Goal: Information Seeking & Learning: Learn about a topic

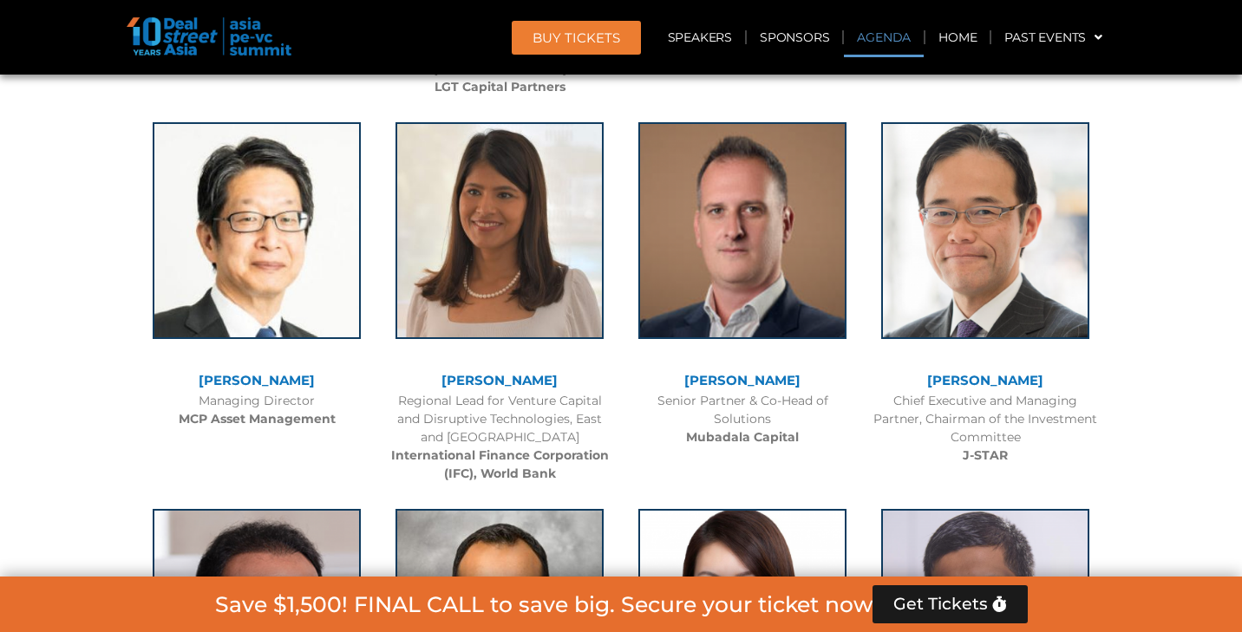
click at [868, 43] on link "Agenda" at bounding box center [884, 37] width 80 height 40
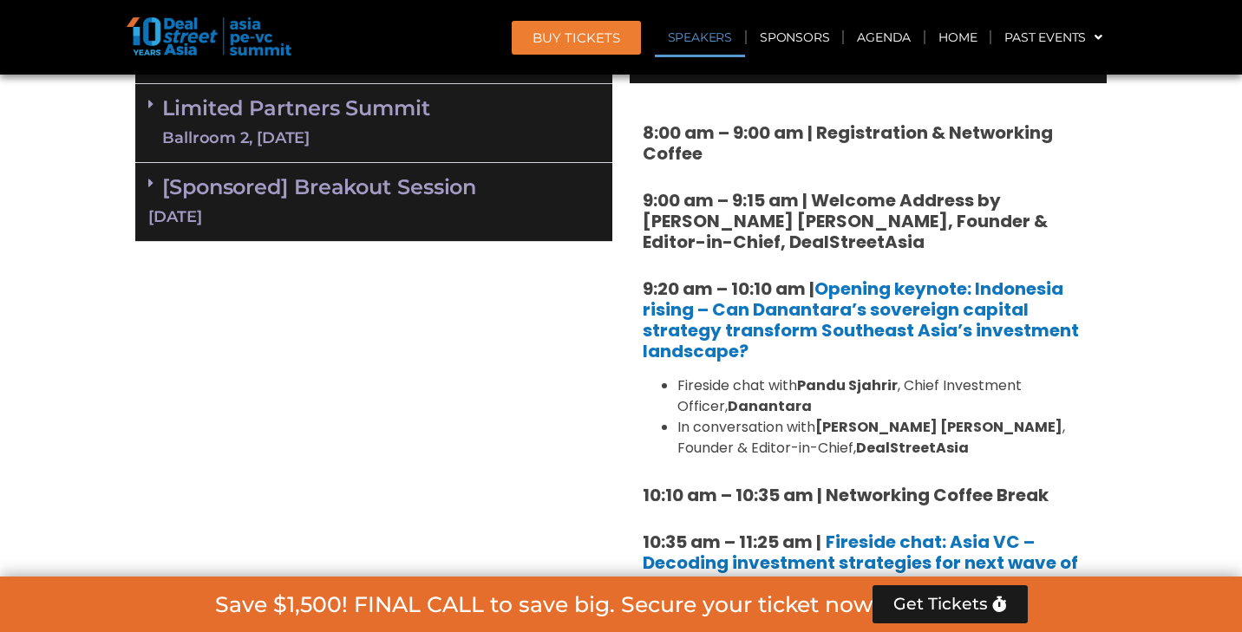
scroll to position [904, 0]
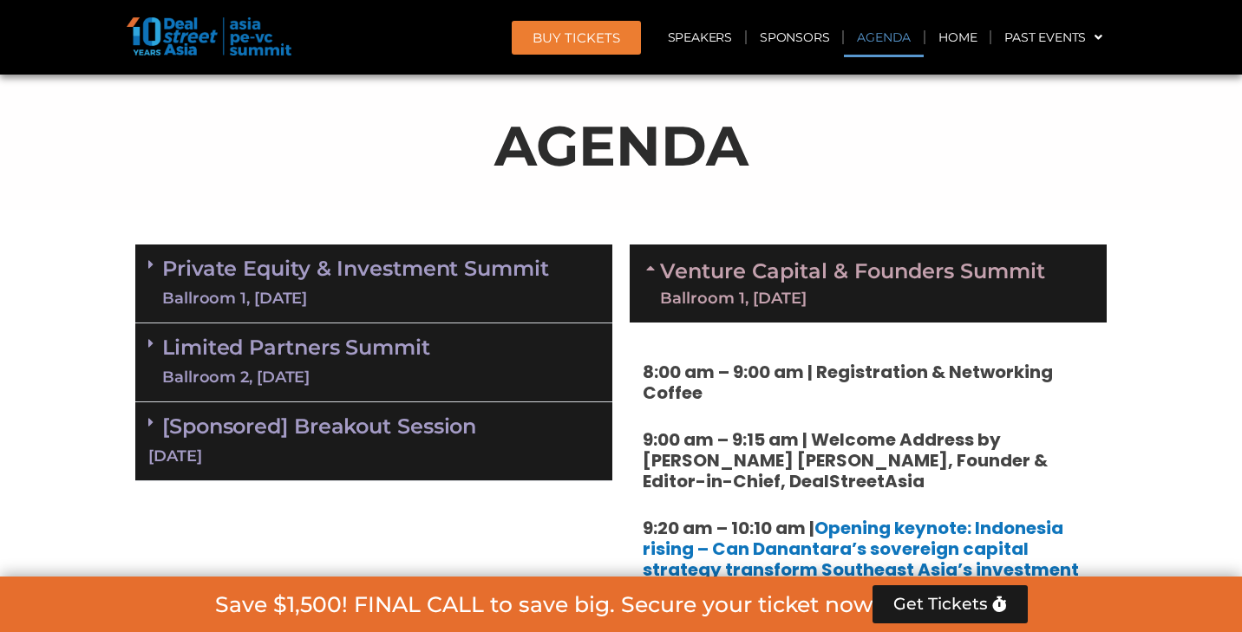
click at [467, 301] on div "Ballroom 1, 10 Sept" at bounding box center [355, 299] width 387 height 22
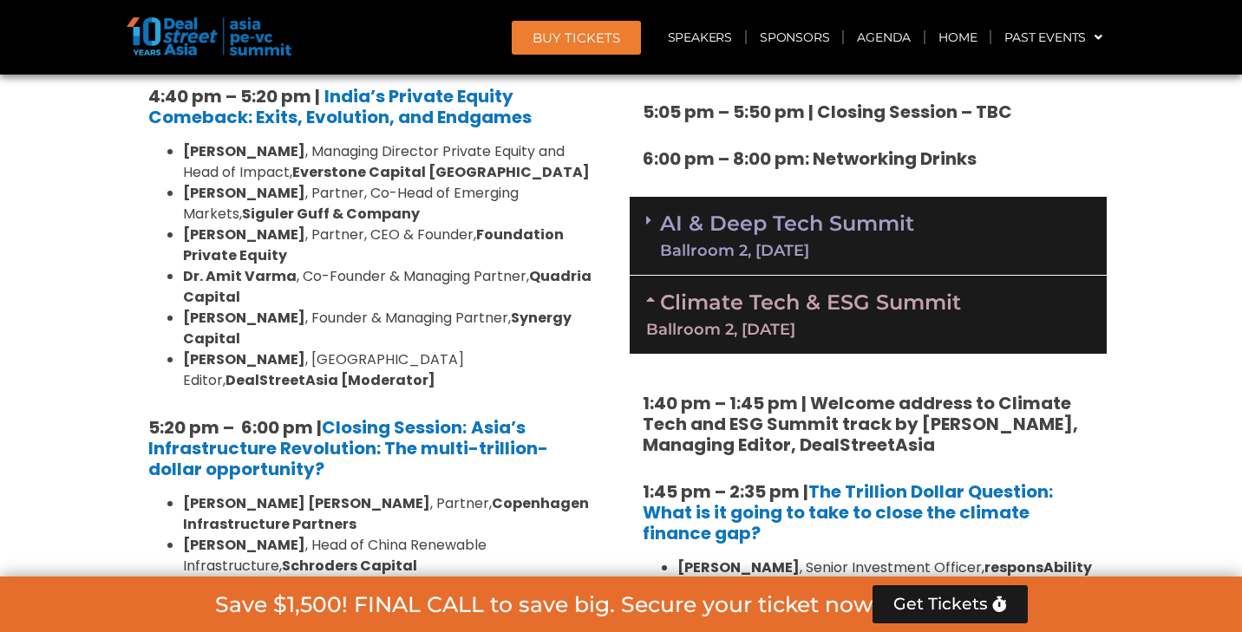
scroll to position [3294, 0]
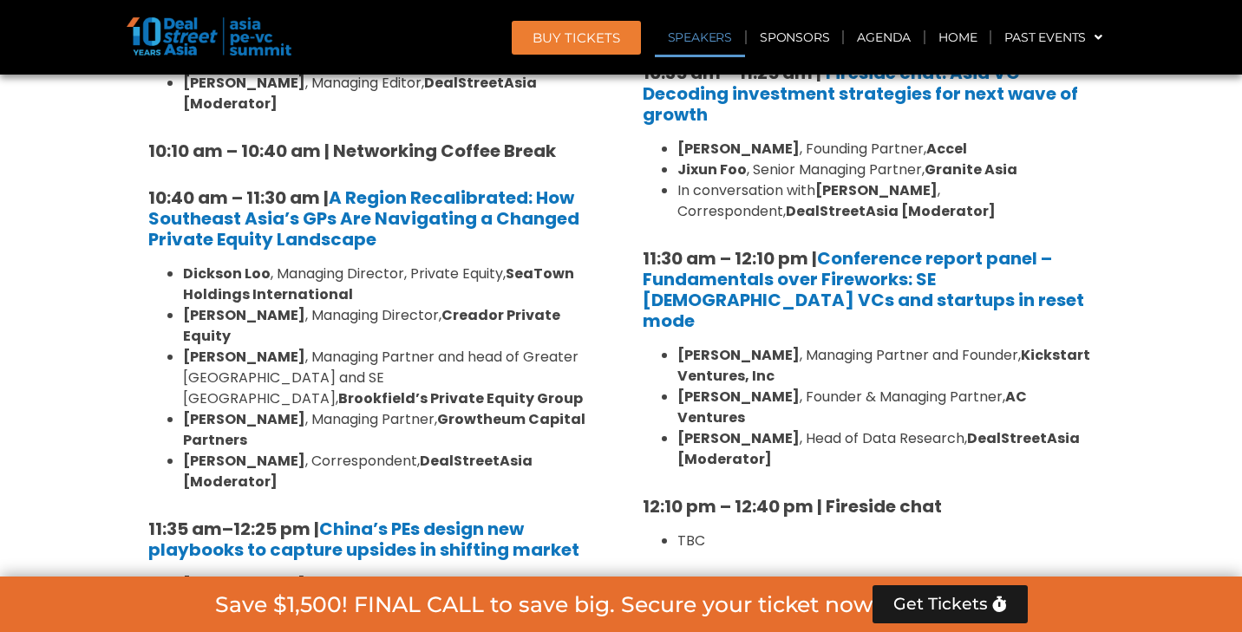
scroll to position [2063, 0]
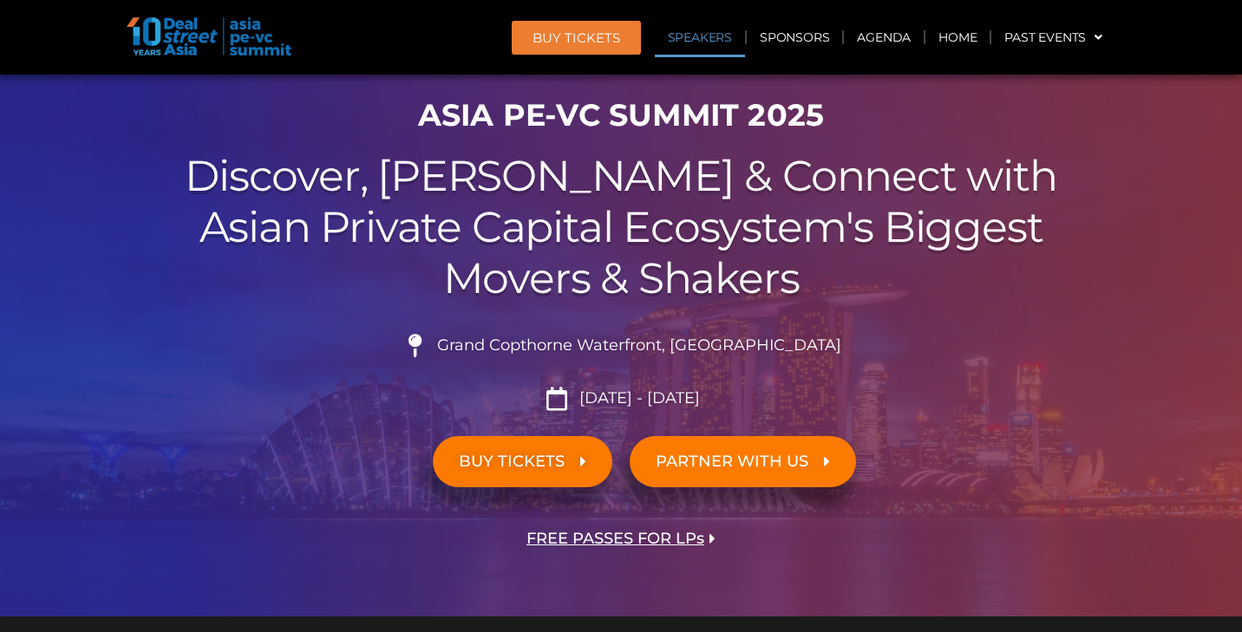
scroll to position [90, 0]
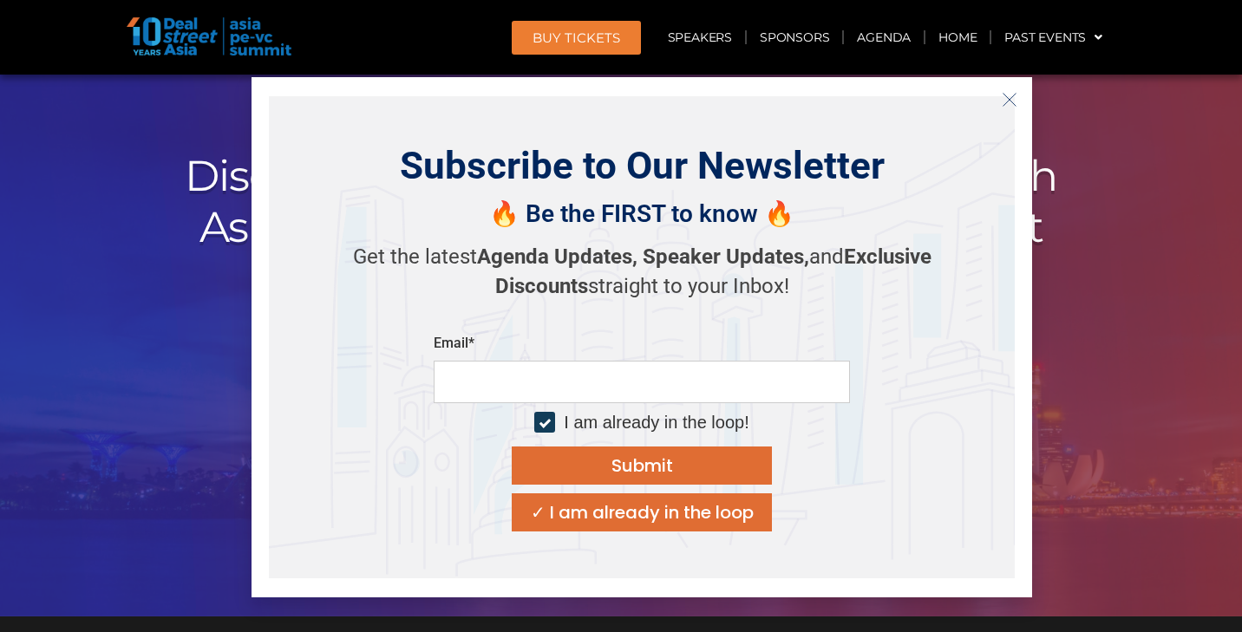
click at [1009, 102] on icon "Close" at bounding box center [1009, 100] width 16 height 16
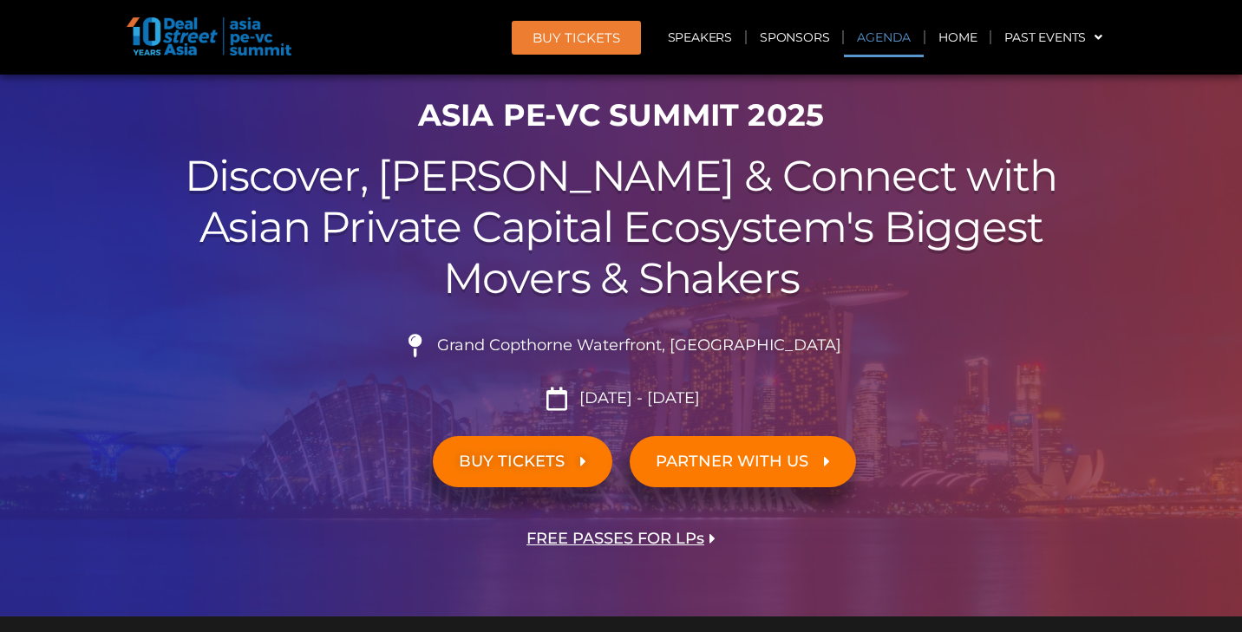
click at [891, 41] on link "Agenda" at bounding box center [884, 37] width 80 height 40
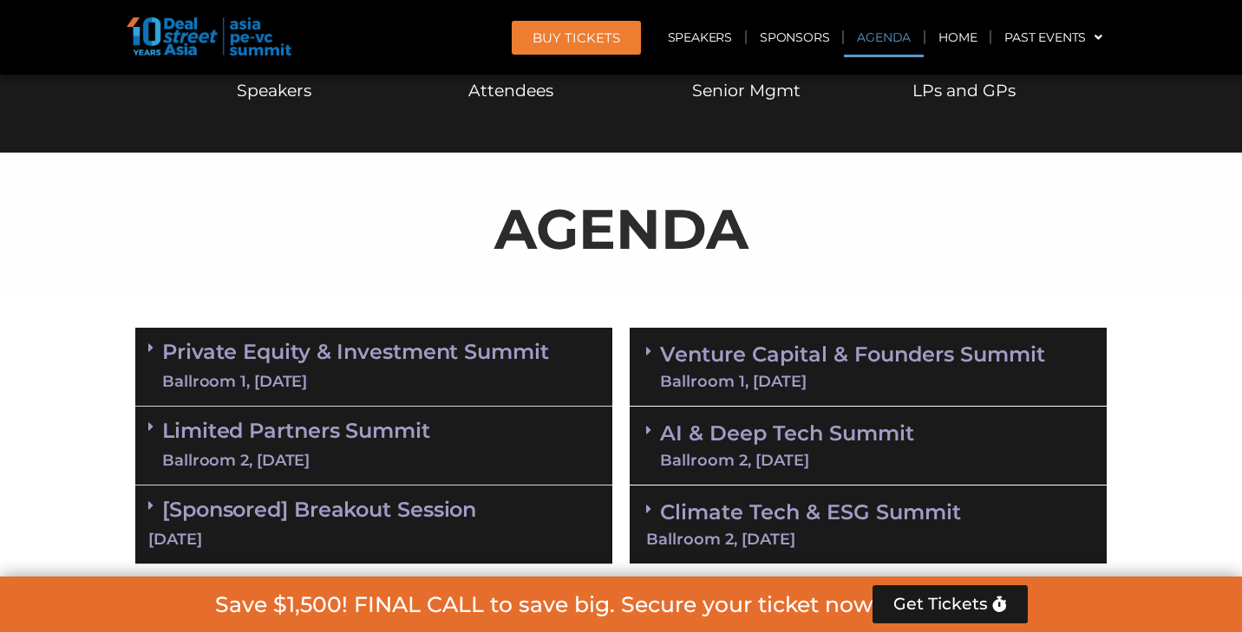
scroll to position [904, 0]
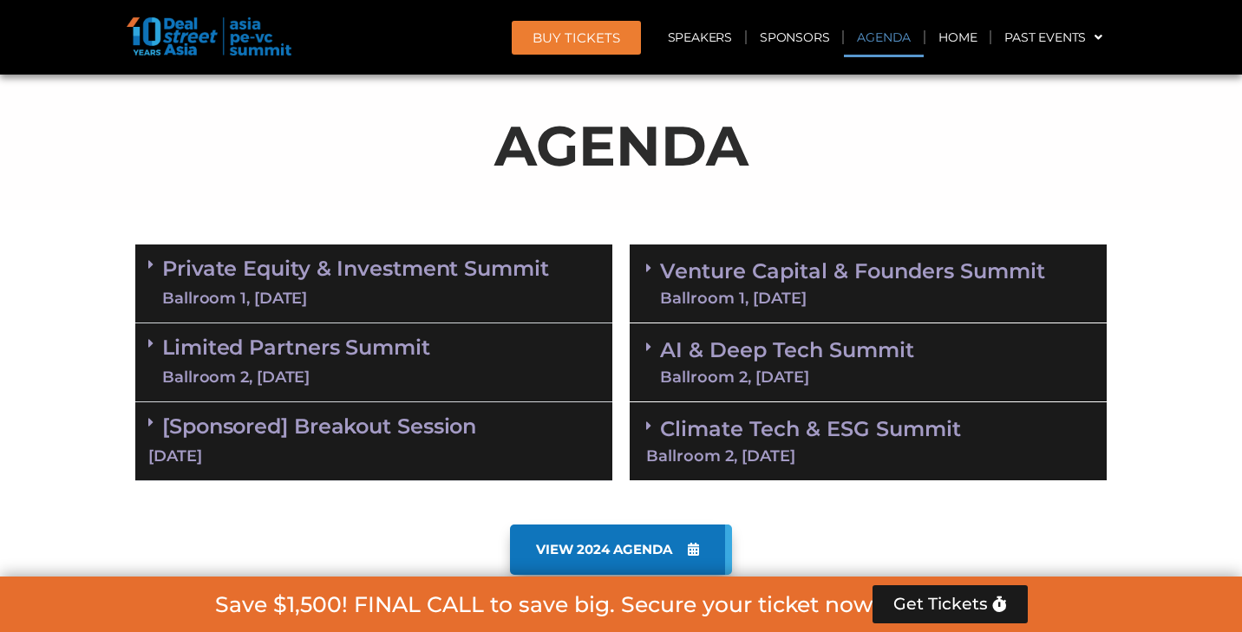
click at [794, 290] on div "Ballroom 1, 11 Sept" at bounding box center [852, 298] width 385 height 16
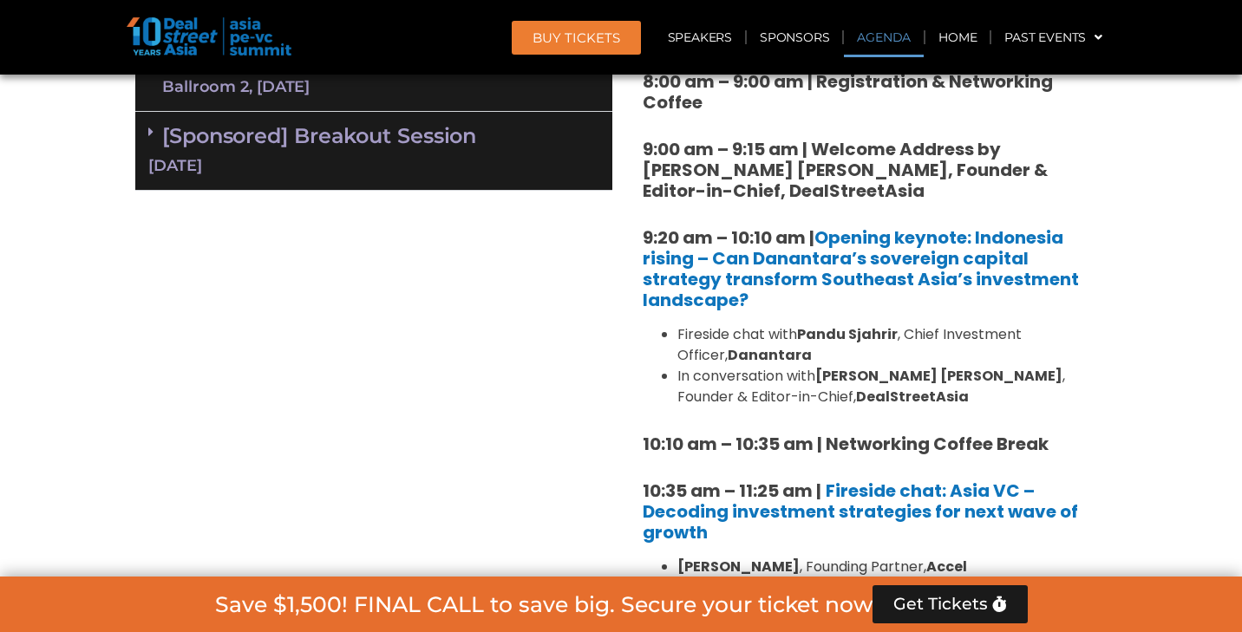
scroll to position [1080, 0]
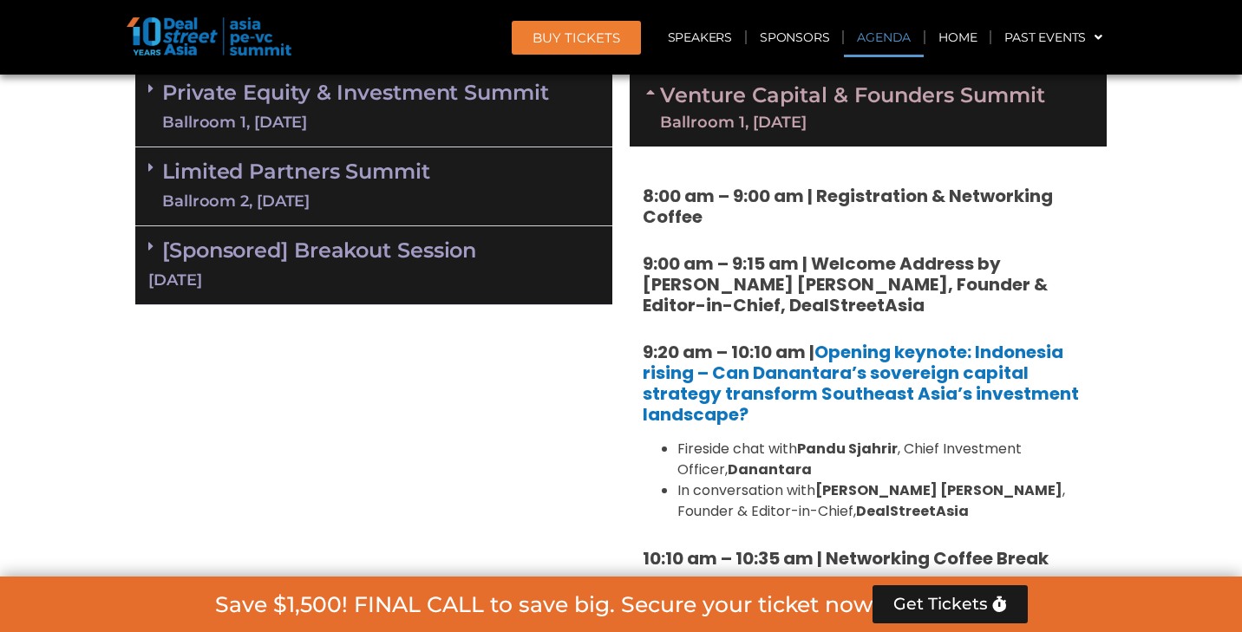
click at [645, 198] on strong "8:00 am – 9:00 am | Registration & Networking Coffee" at bounding box center [847, 206] width 410 height 45
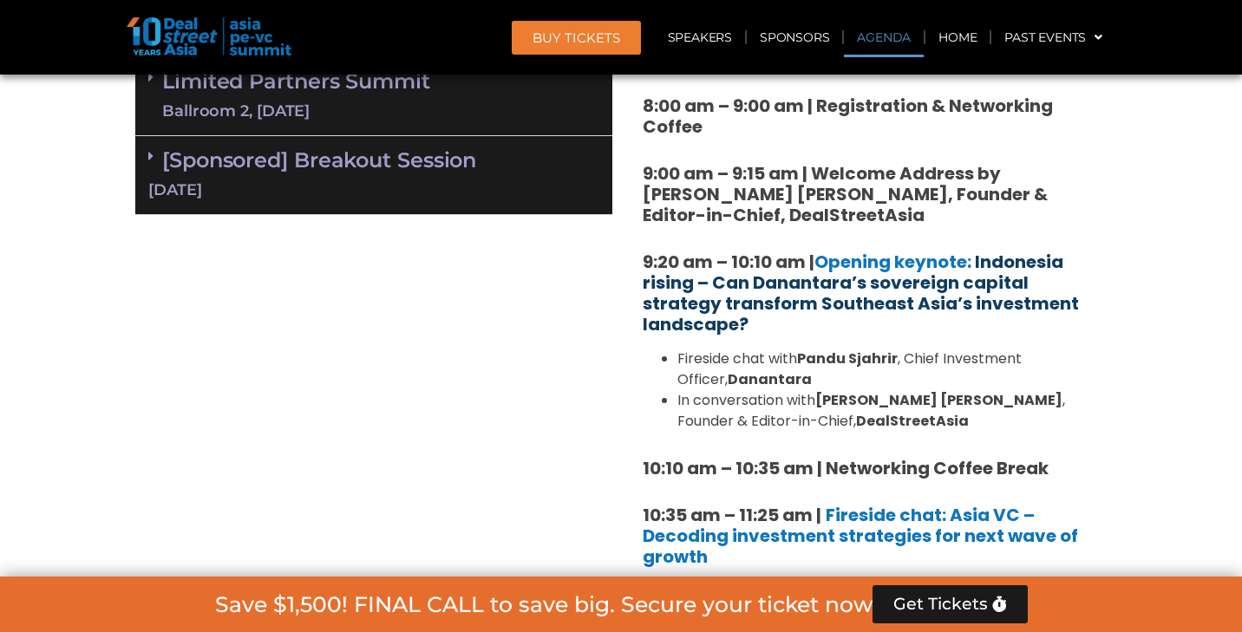
scroll to position [1166, 0]
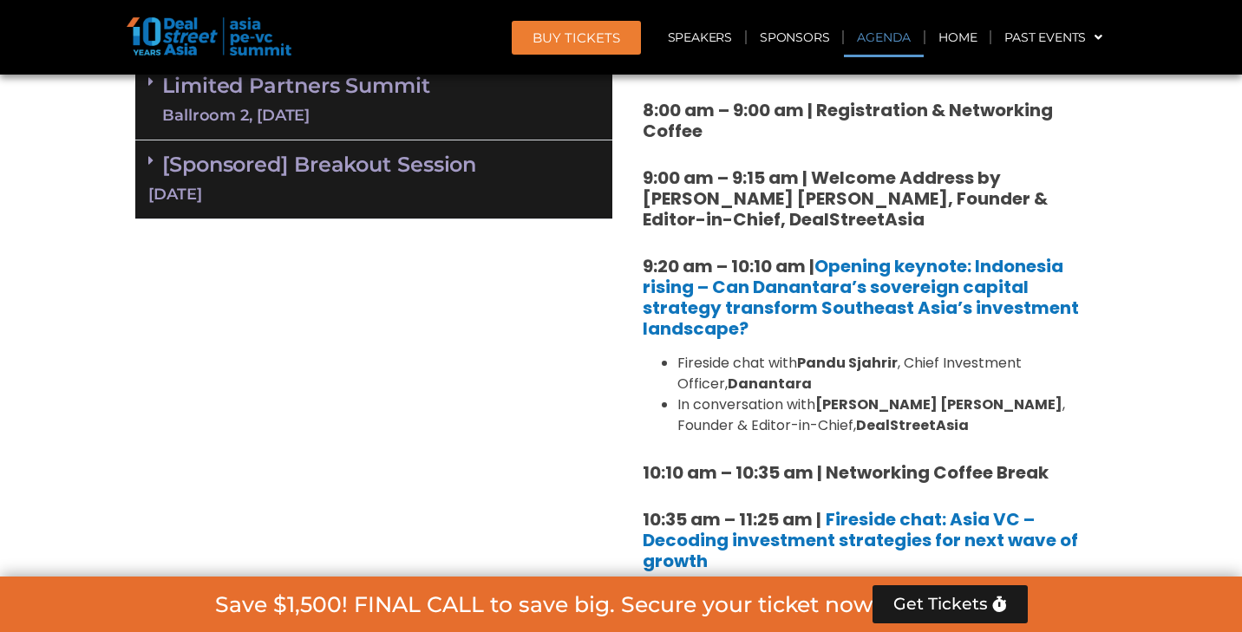
click at [643, 257] on strong "9:20 am – 10:10 am | Opening keynote: Indonesia rising – Can Danantara’s sovere…" at bounding box center [860, 297] width 436 height 87
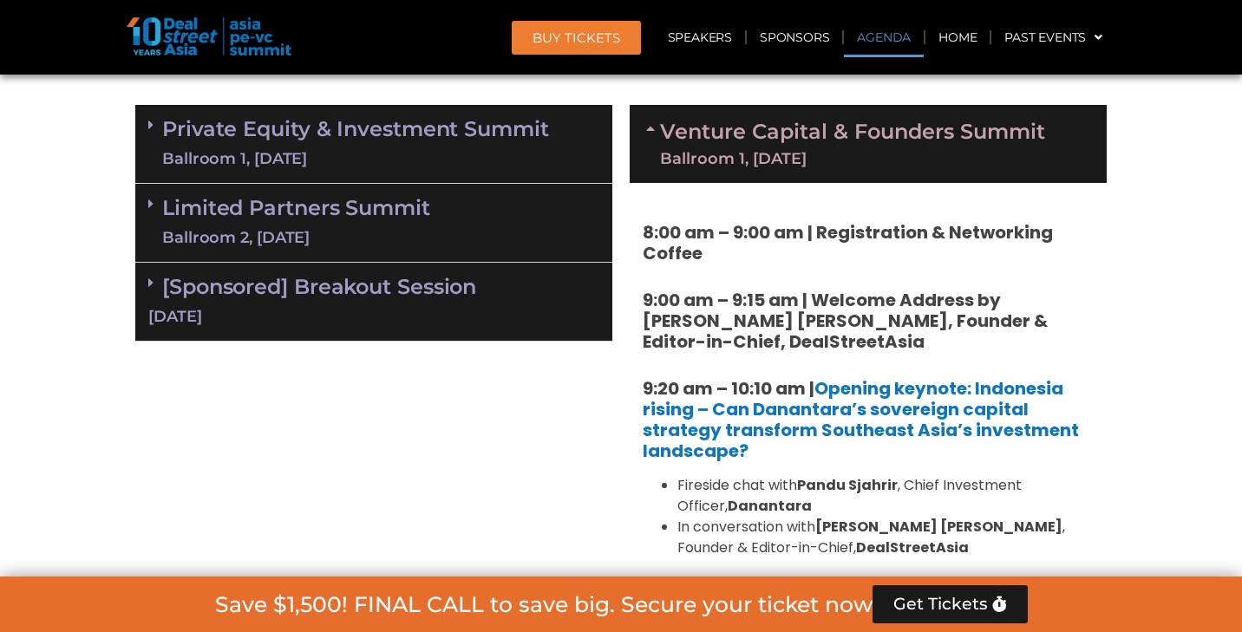
scroll to position [1053, 0]
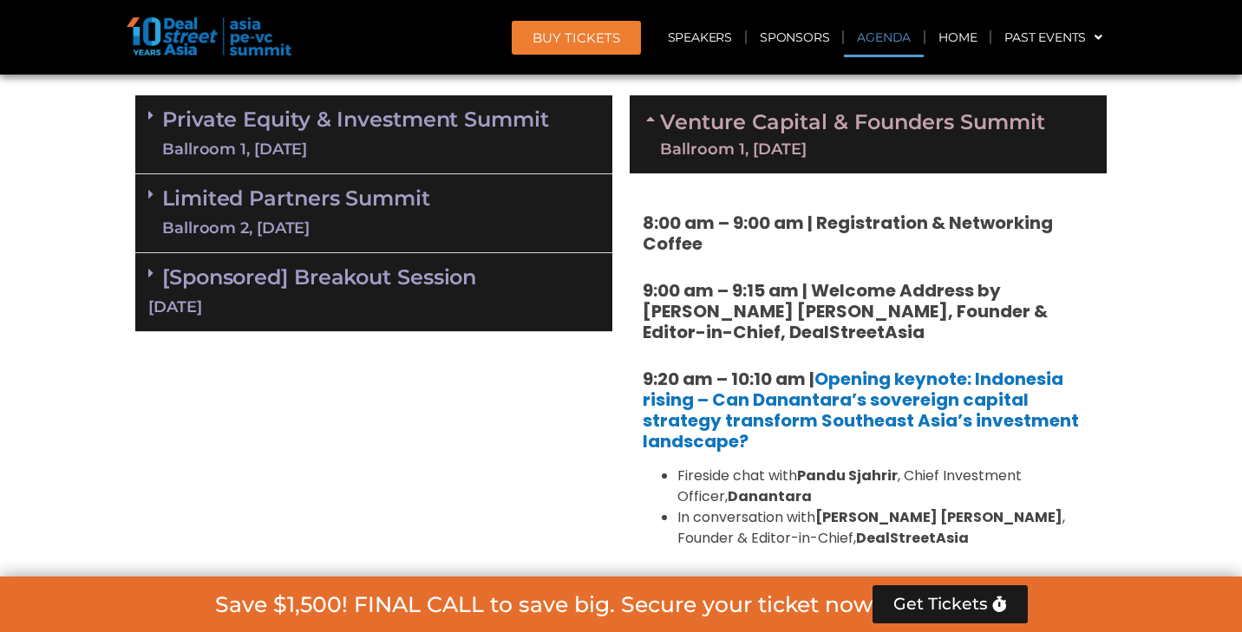
click at [643, 219] on strong "8:00 am – 9:00 am | Registration & Networking Coffee" at bounding box center [847, 233] width 410 height 45
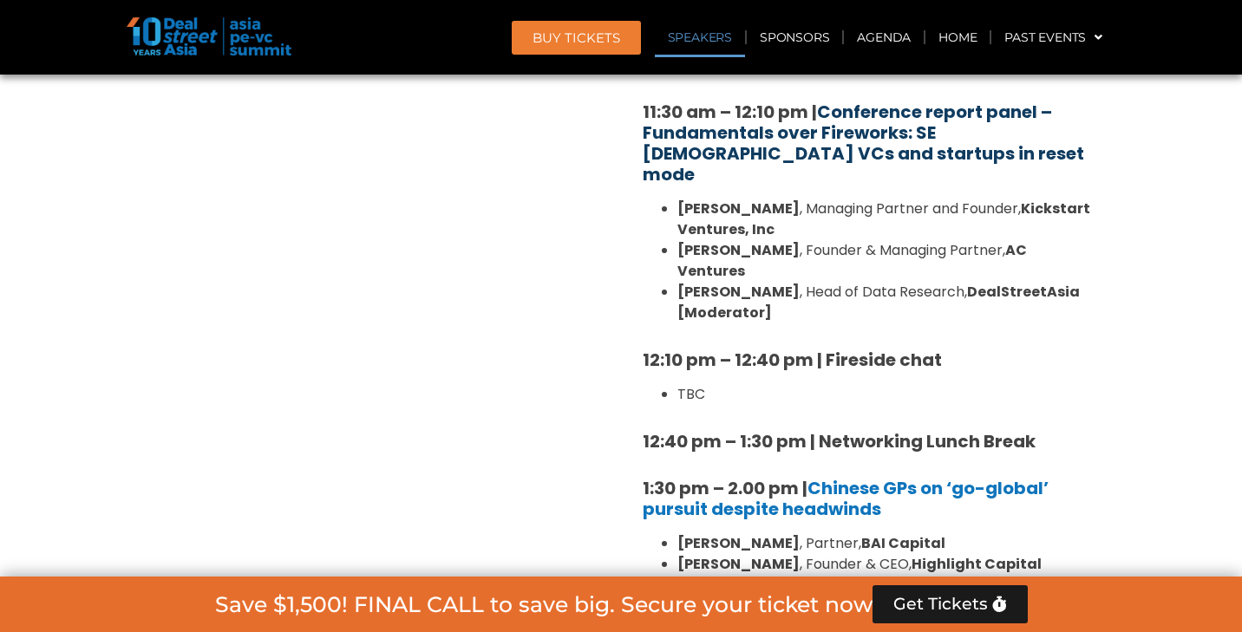
scroll to position [1784, 0]
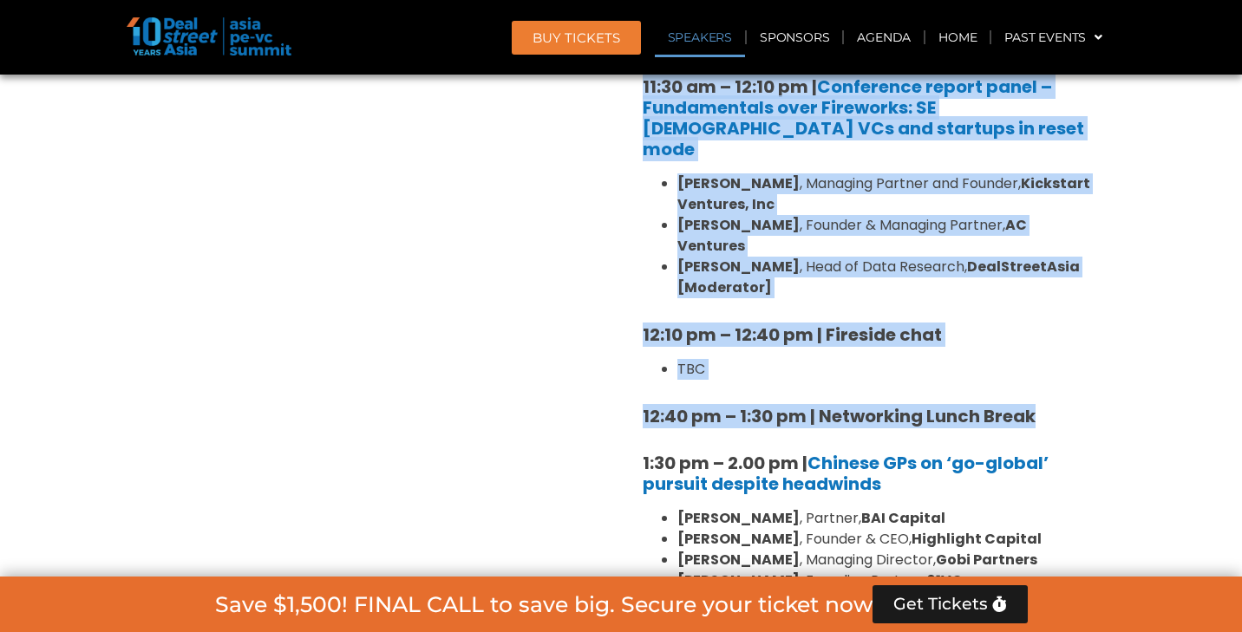
click at [1051, 406] on h5 "12:40 pm – 1:30 pm | Networking Lunch Break" at bounding box center [867, 416] width 451 height 21
copy div "8:00 am – 9:00 am | Registration & Networking Coffee 9:00 am – 9:15 am | Welcom…"
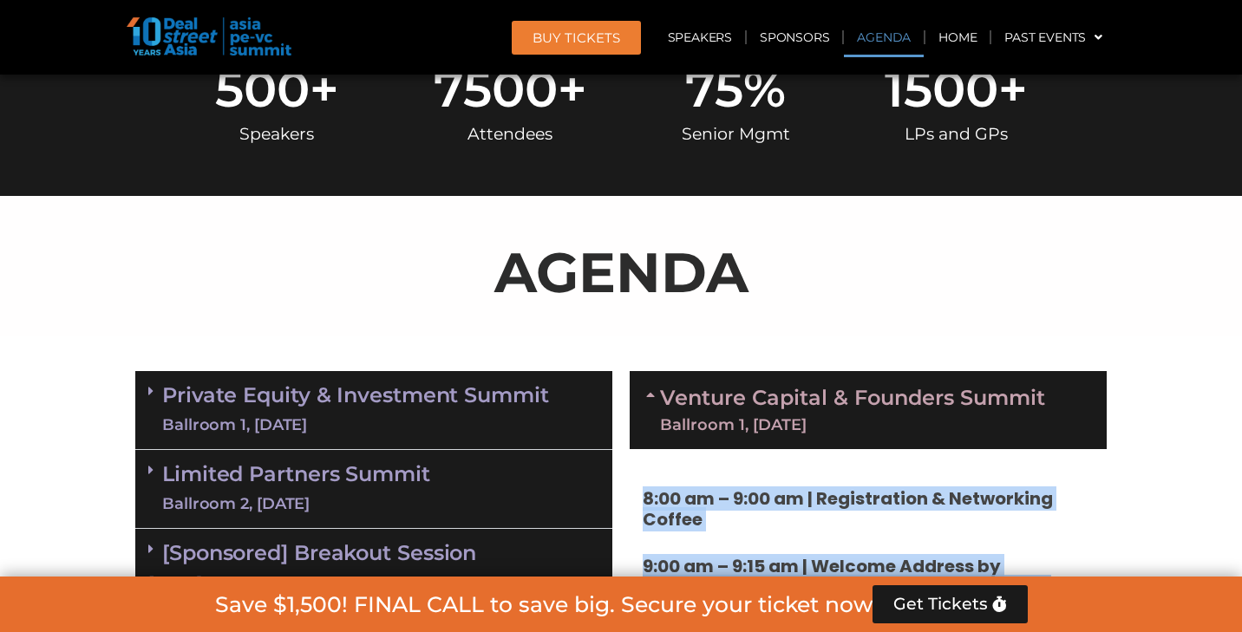
scroll to position [831, 0]
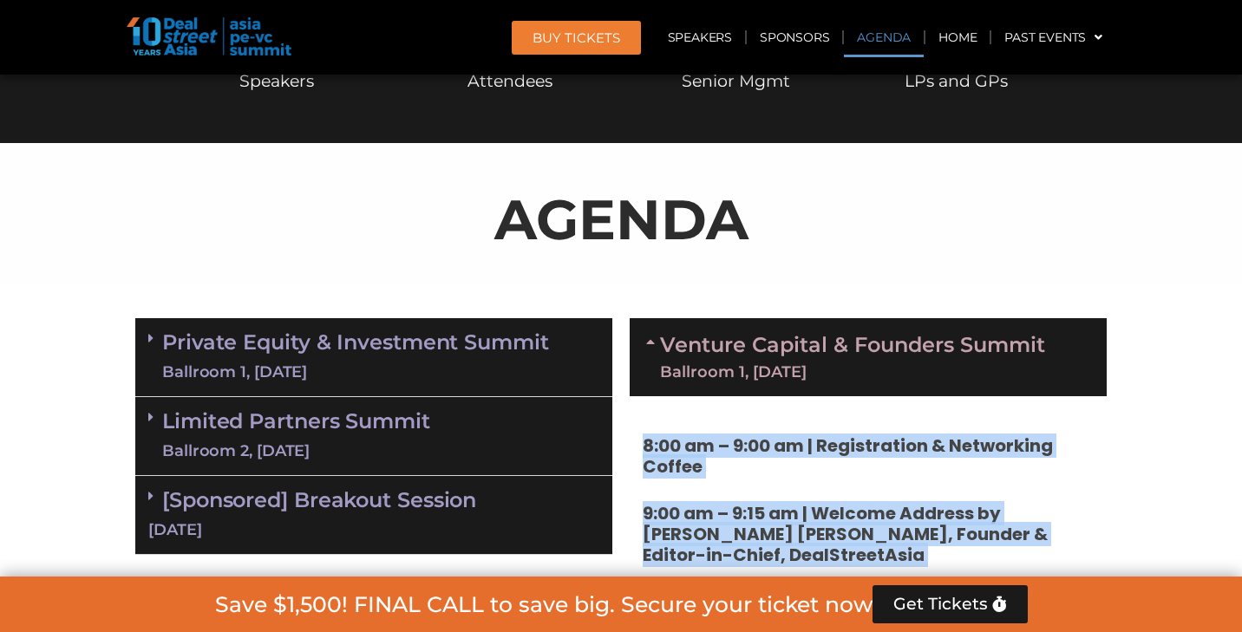
click at [440, 331] on link "Private Equity & Investment Summit Ballroom 1, 10 Sept" at bounding box center [355, 357] width 387 height 52
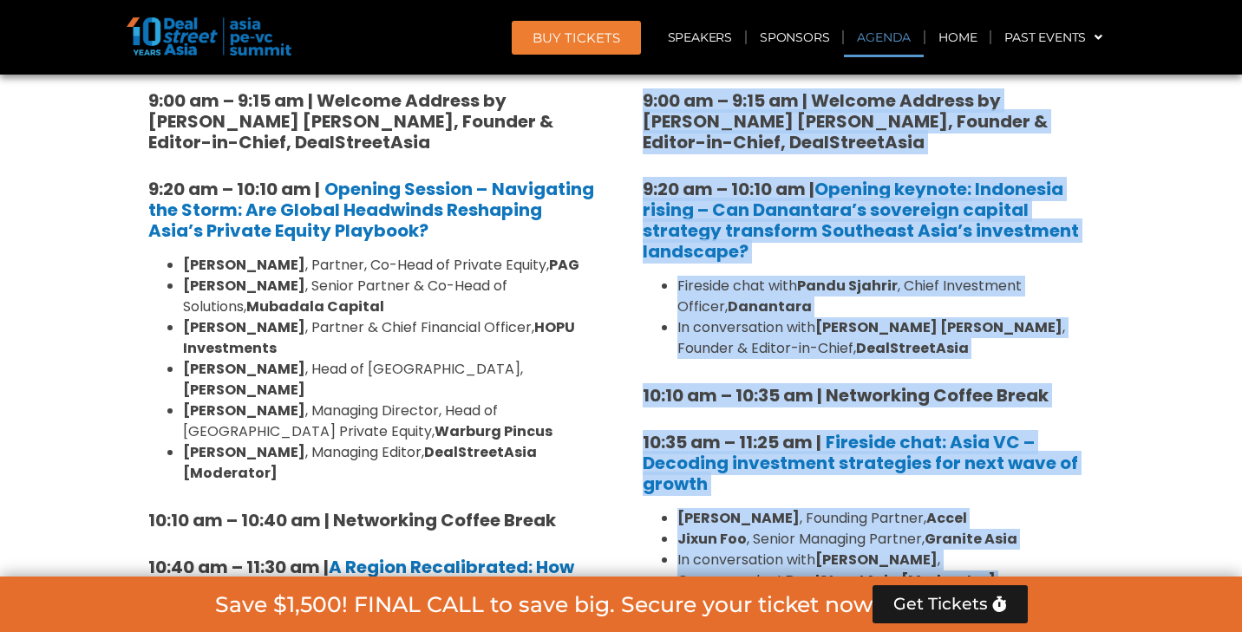
scroll to position [1248, 0]
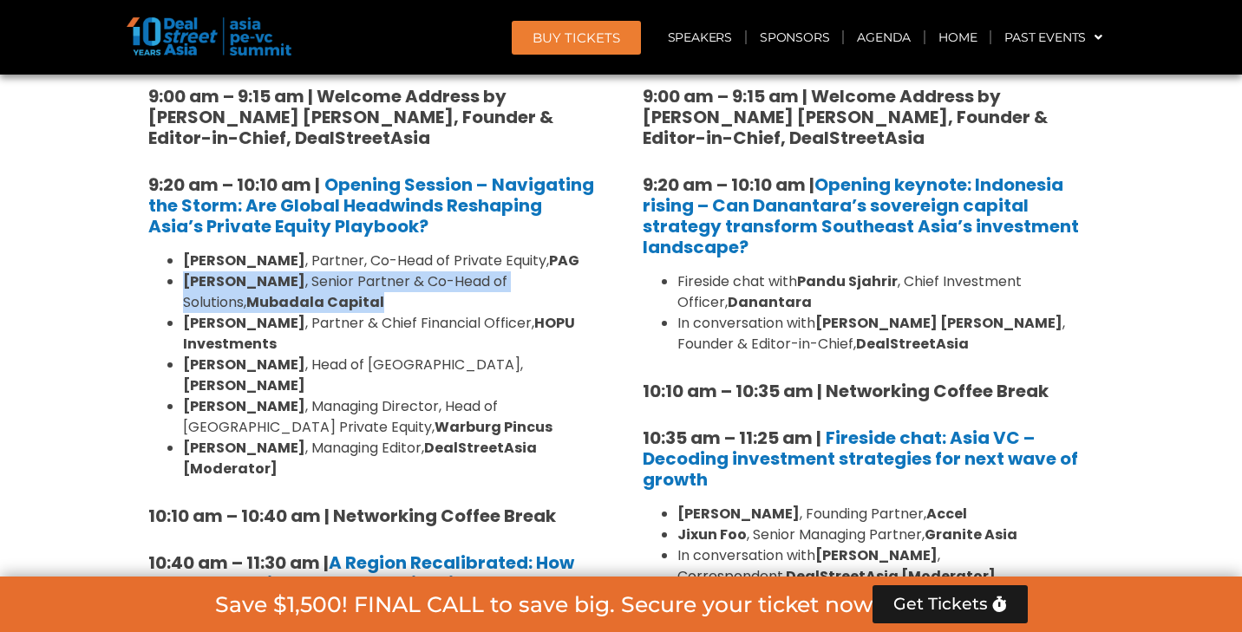
drag, startPoint x: 186, startPoint y: 279, endPoint x: 331, endPoint y: 295, distance: 146.5
click at [331, 295] on li "Maxime Franzetti , Senior Partner & Co-Head of Solutions, Mubadala Capital" at bounding box center [391, 292] width 416 height 42
copy li "Maxime Franzetti , Senior Partner & Co-Head of Solutions, Mubadala Capital"
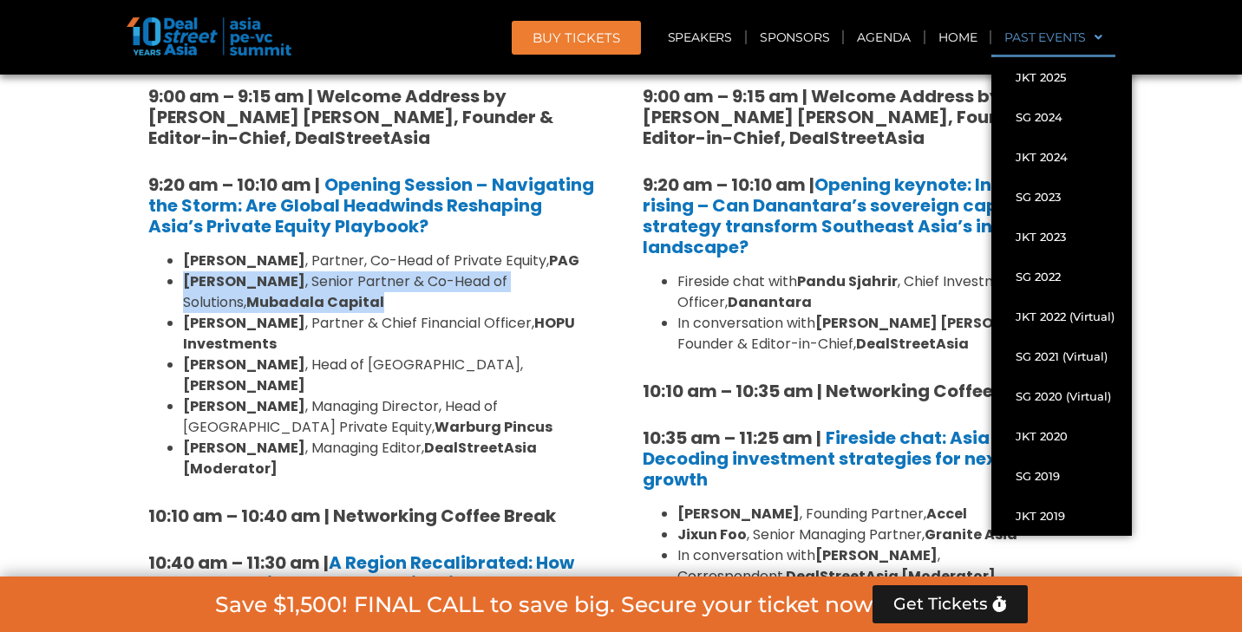
click at [1099, 35] on span at bounding box center [1093, 37] width 16 height 29
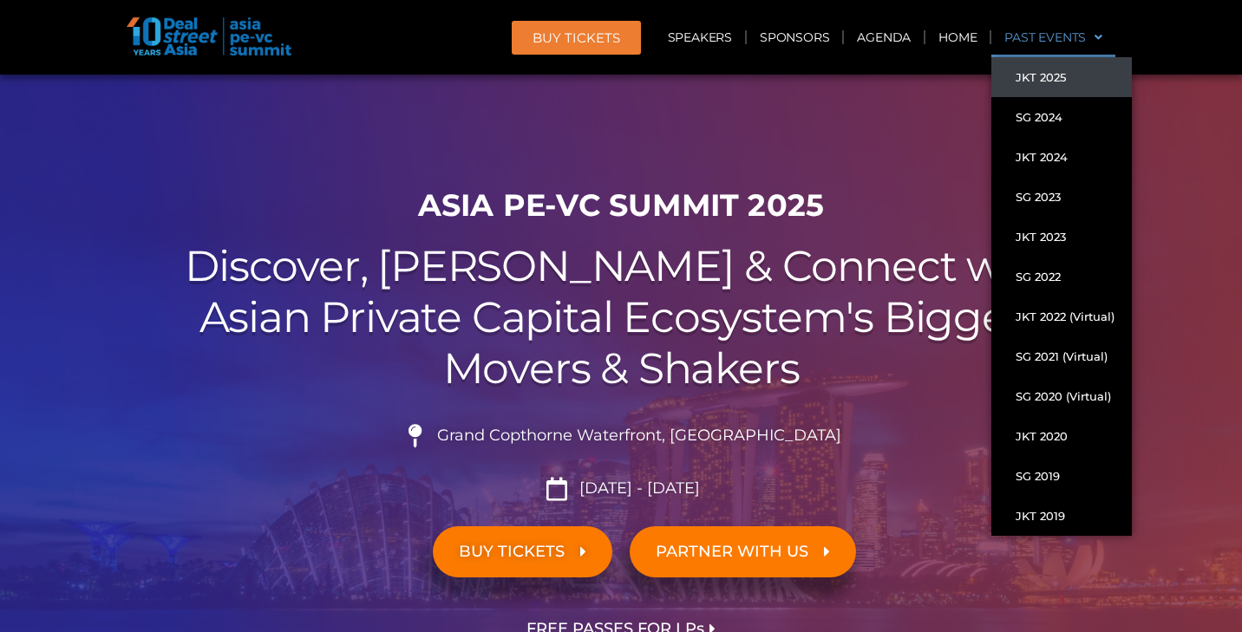
click at [1076, 68] on link "JKT 2025" at bounding box center [1061, 77] width 140 height 40
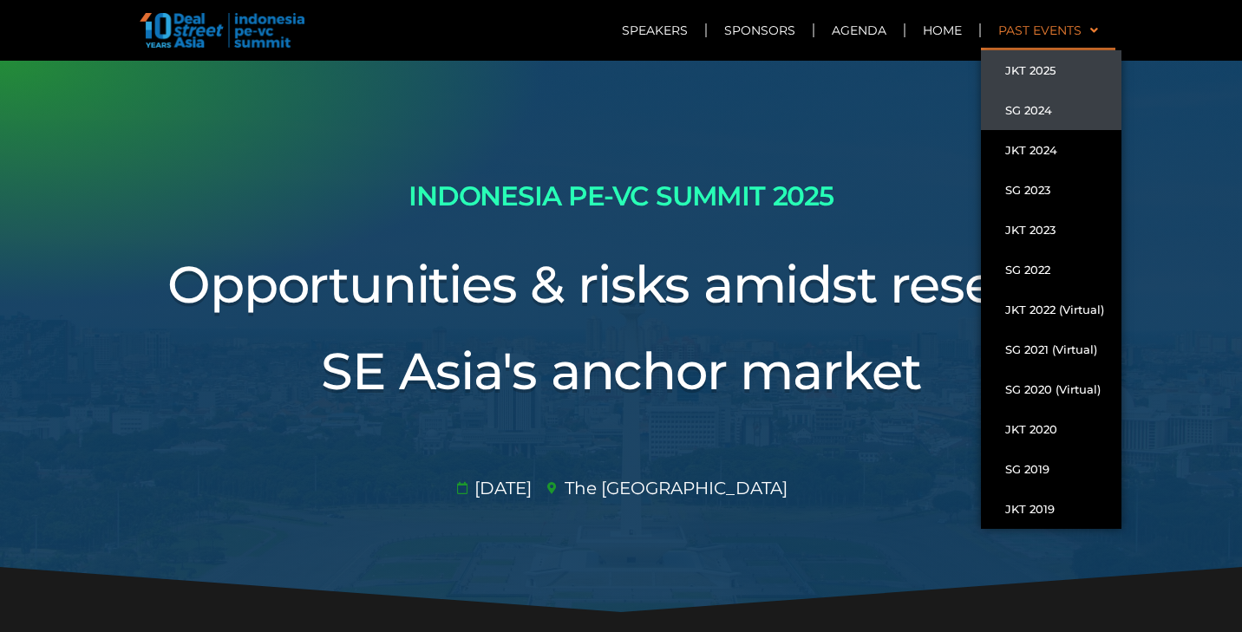
click at [1040, 117] on link "SG 2024" at bounding box center [1051, 110] width 140 height 40
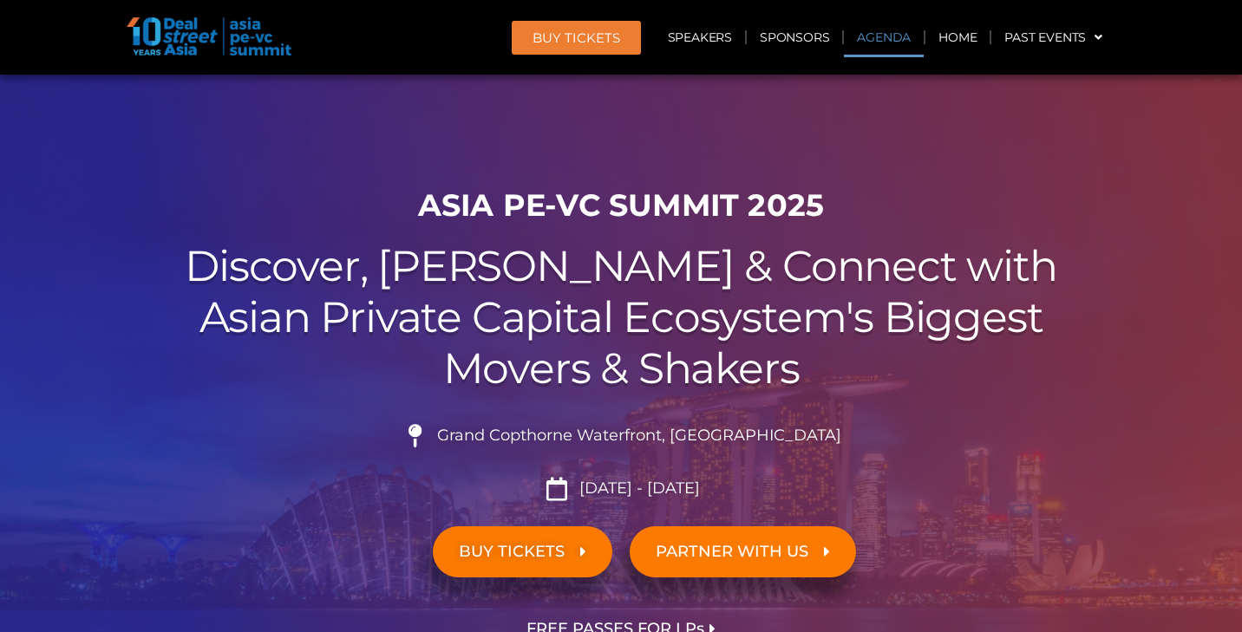
click at [892, 38] on link "Agenda" at bounding box center [884, 37] width 80 height 40
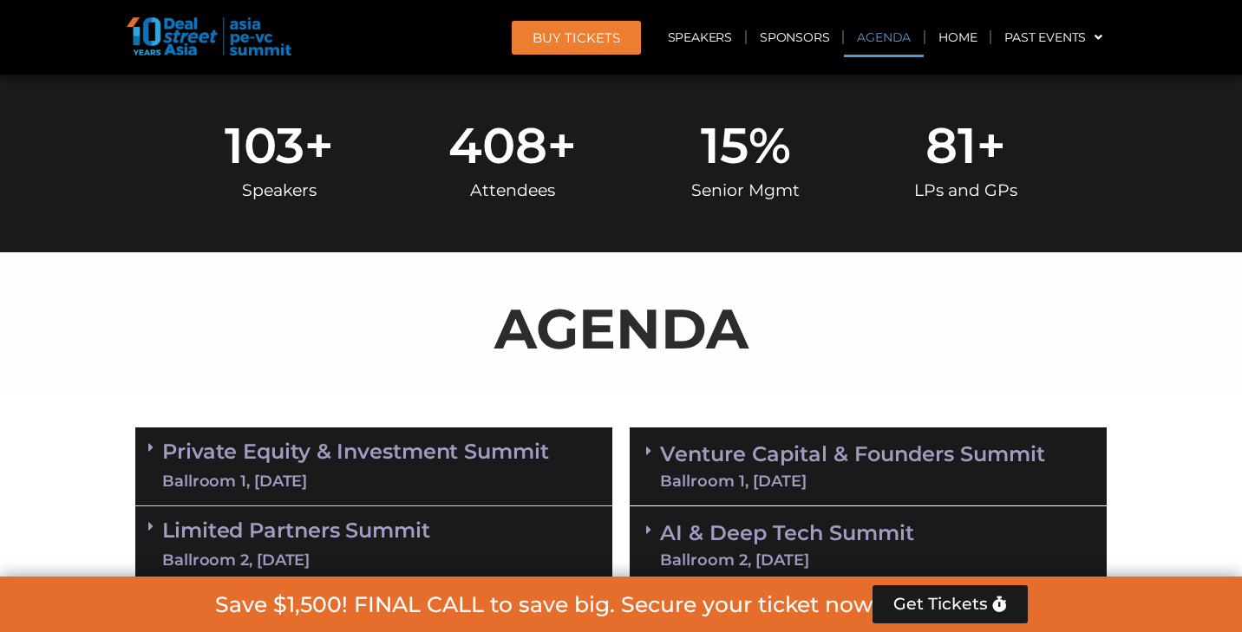
scroll to position [904, 0]
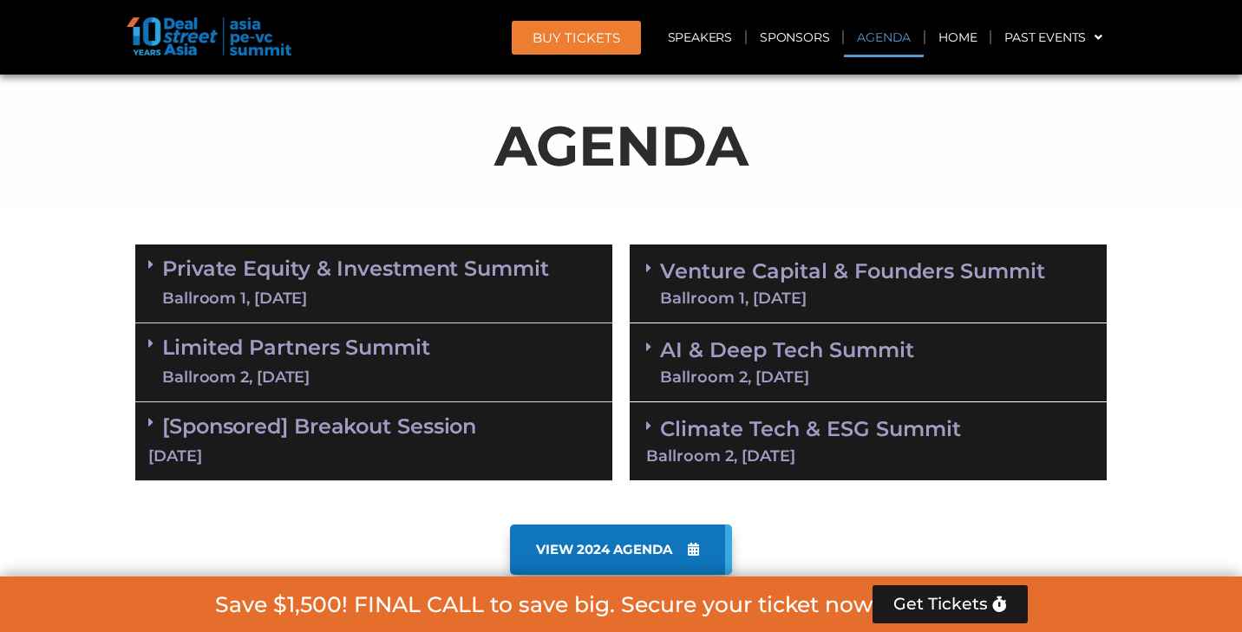
click at [767, 374] on div "Ballroom 2, 11 Sept" at bounding box center [787, 377] width 254 height 16
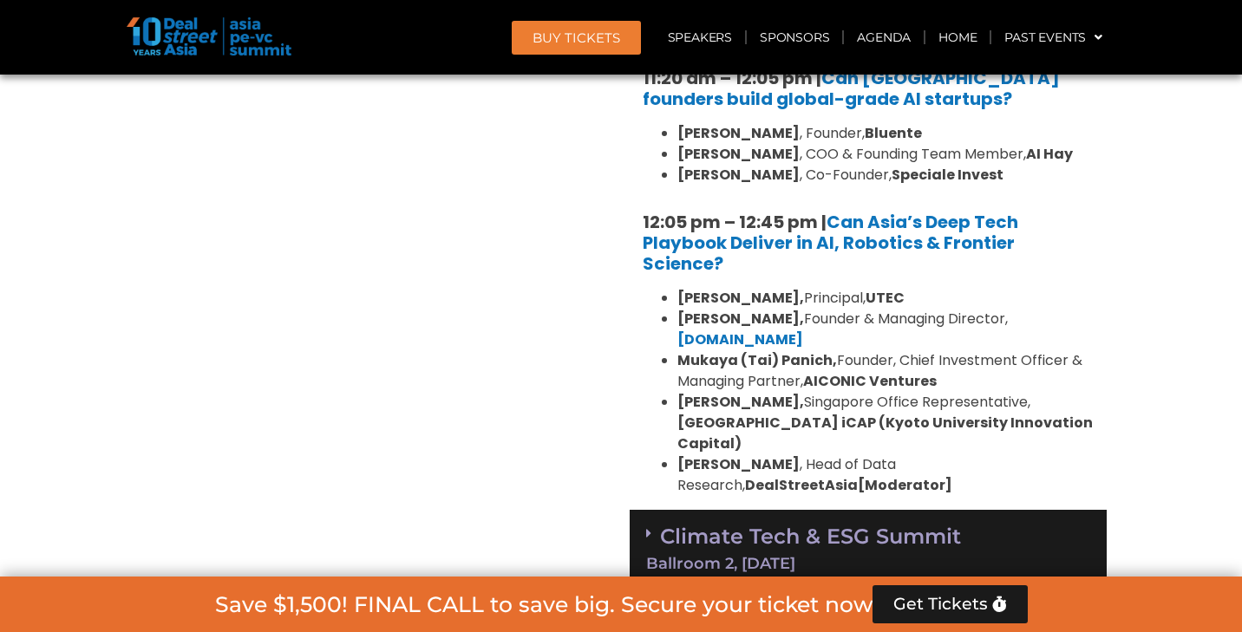
scroll to position [1583, 0]
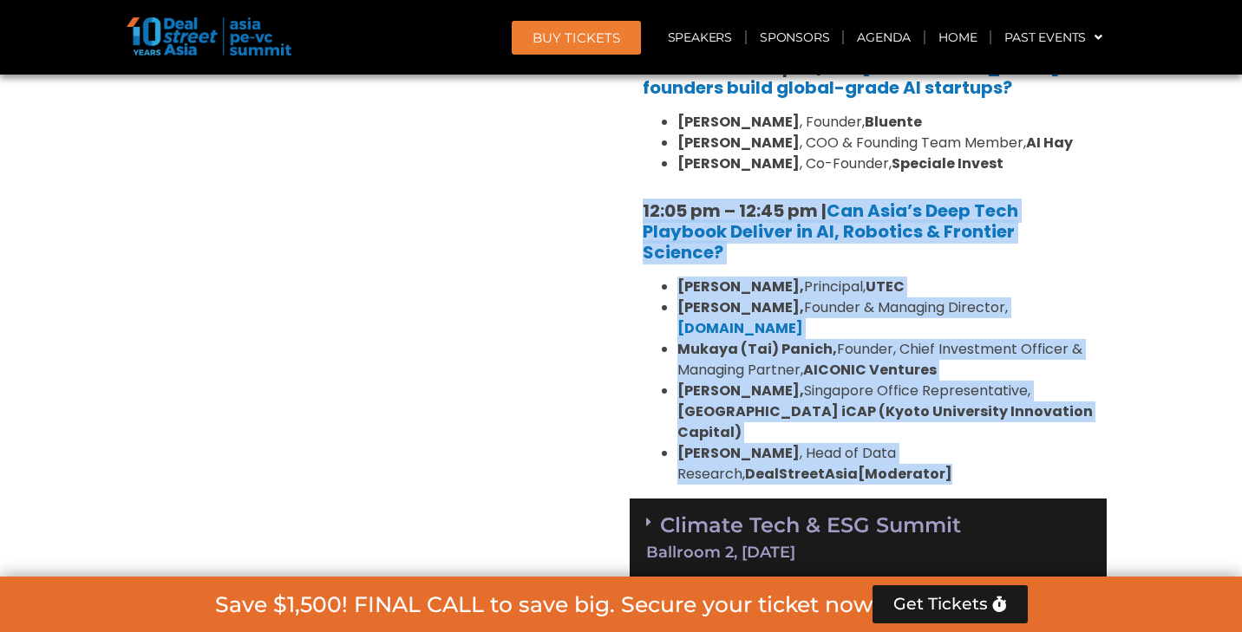
drag, startPoint x: 638, startPoint y: 195, endPoint x: 844, endPoint y: 445, distance: 323.4
click at [844, 445] on div "10:30 am – 10:35 am | Welcome address to AI and Deep Tech summit by Andi Haswid…" at bounding box center [867, 111] width 477 height 776
copy div "12:05 pm – 12:45 pm | Can Asia’s Deep Tech Playbook Deliver in AI, Robotics & F…"
click at [207, 46] on img at bounding box center [209, 36] width 165 height 38
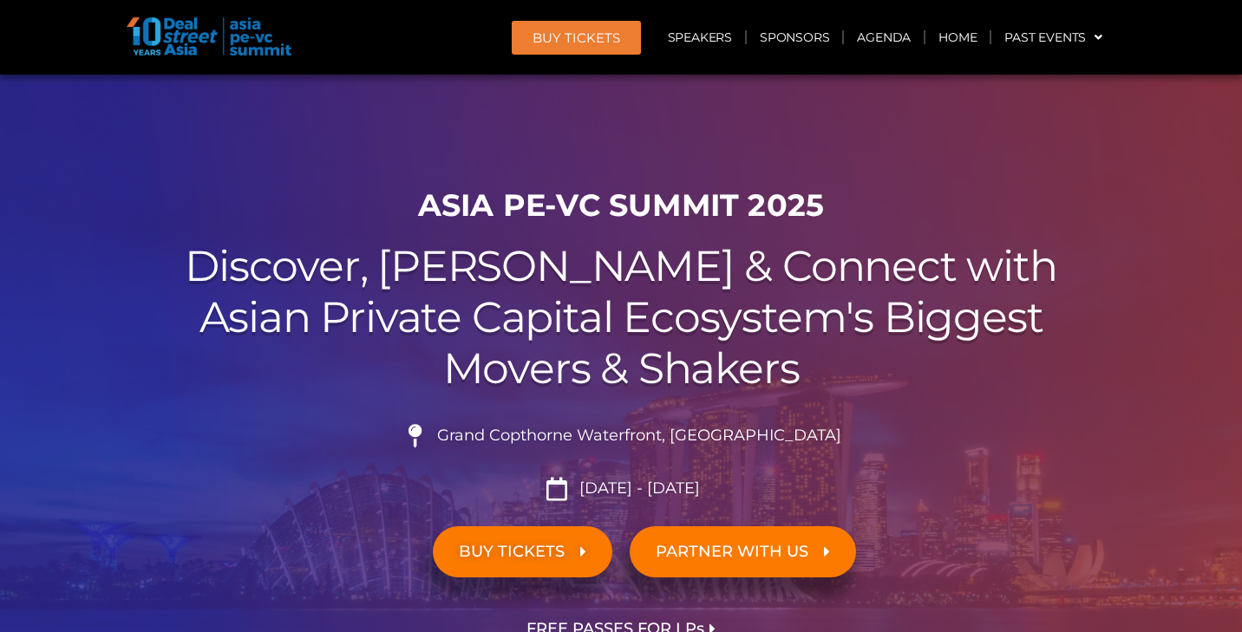
scroll to position [0, 0]
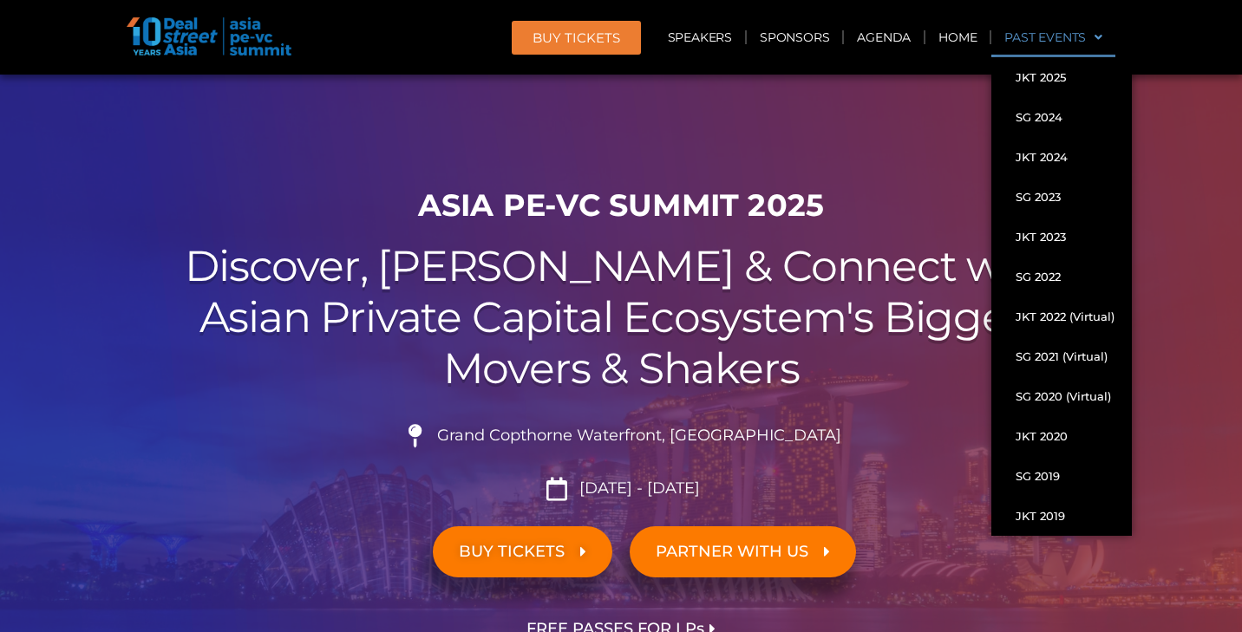
click at [1100, 36] on span at bounding box center [1093, 37] width 16 height 29
click at [1066, 116] on link "SG 2024" at bounding box center [1061, 117] width 140 height 40
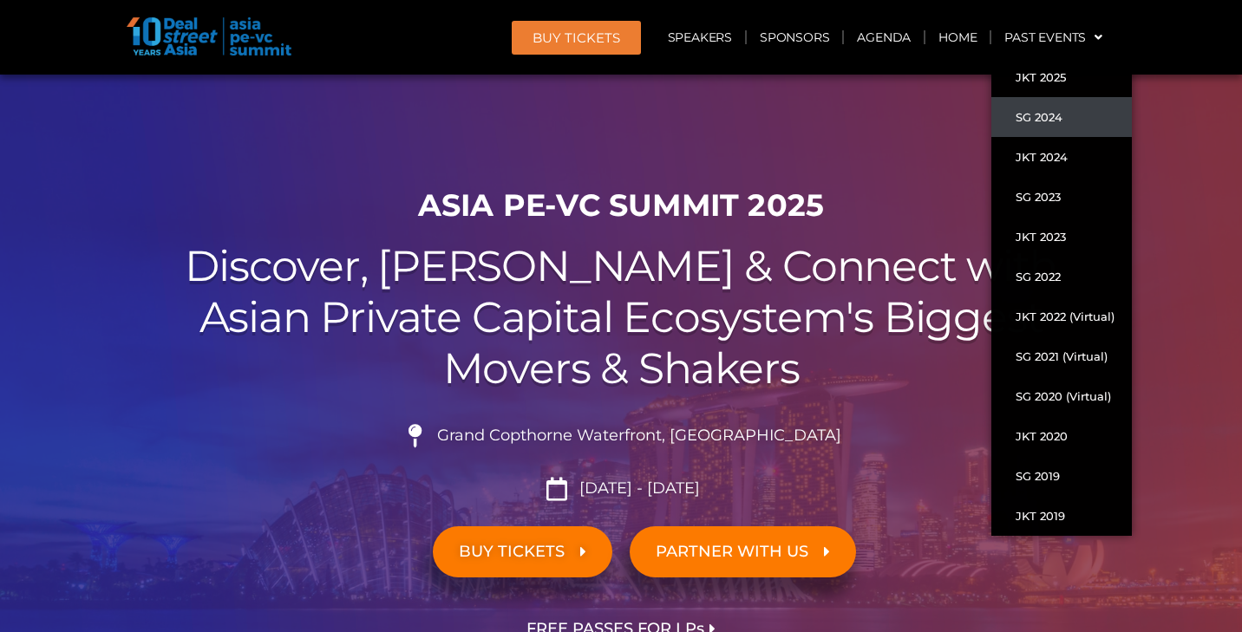
click at [1047, 115] on link "SG 2024" at bounding box center [1061, 117] width 140 height 40
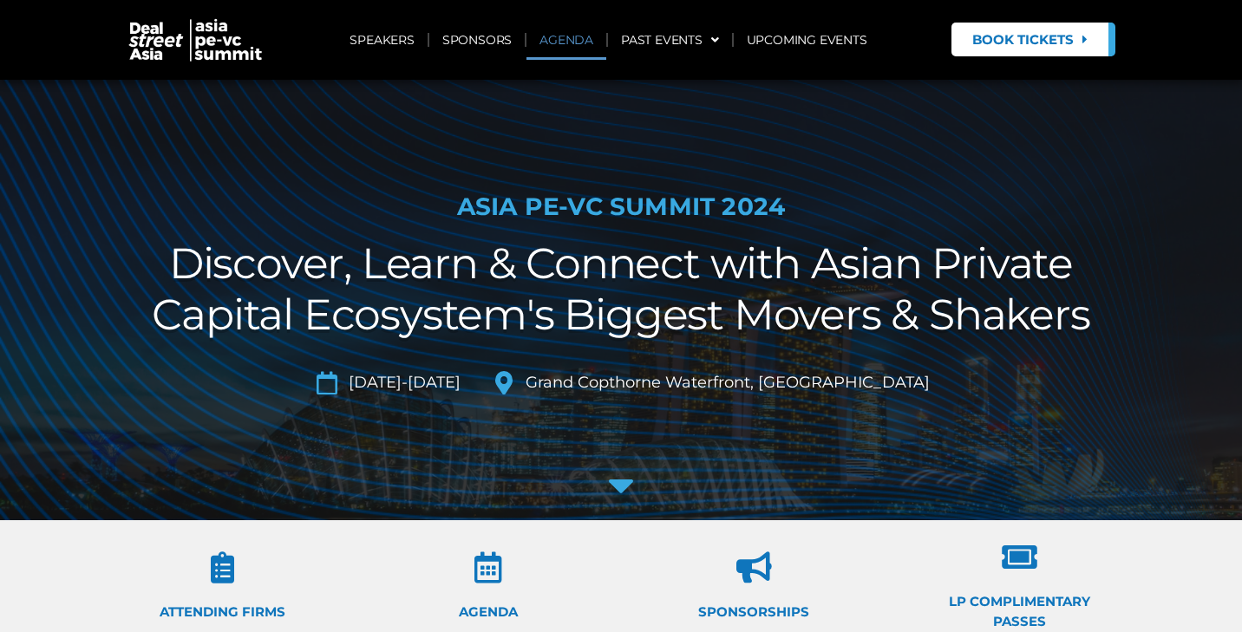
click at [577, 40] on link "AGENDA" at bounding box center [566, 40] width 80 height 40
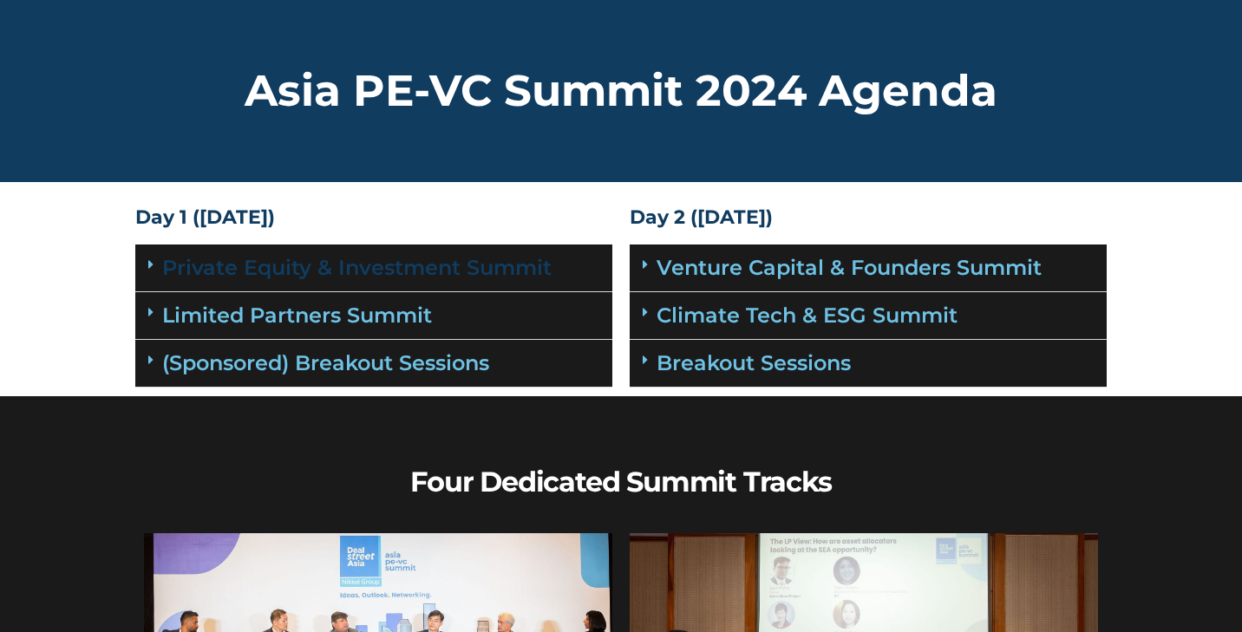
click at [395, 259] on link "Private Equity & Investment Summit" at bounding box center [356, 267] width 389 height 25
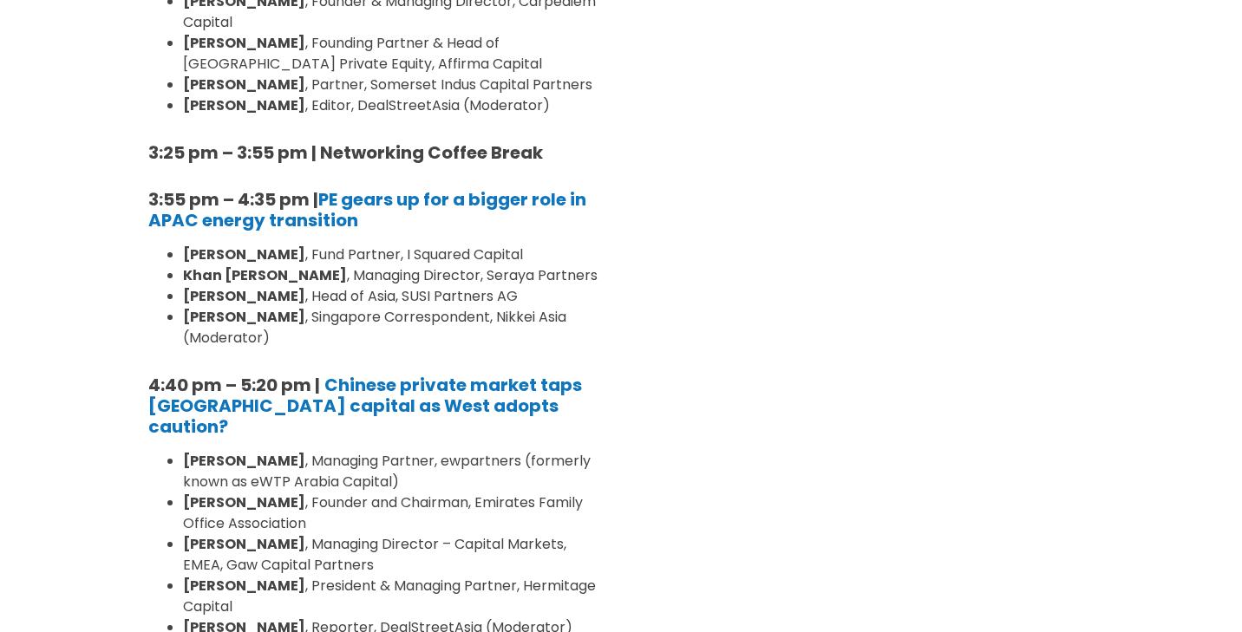
scroll to position [1831, 0]
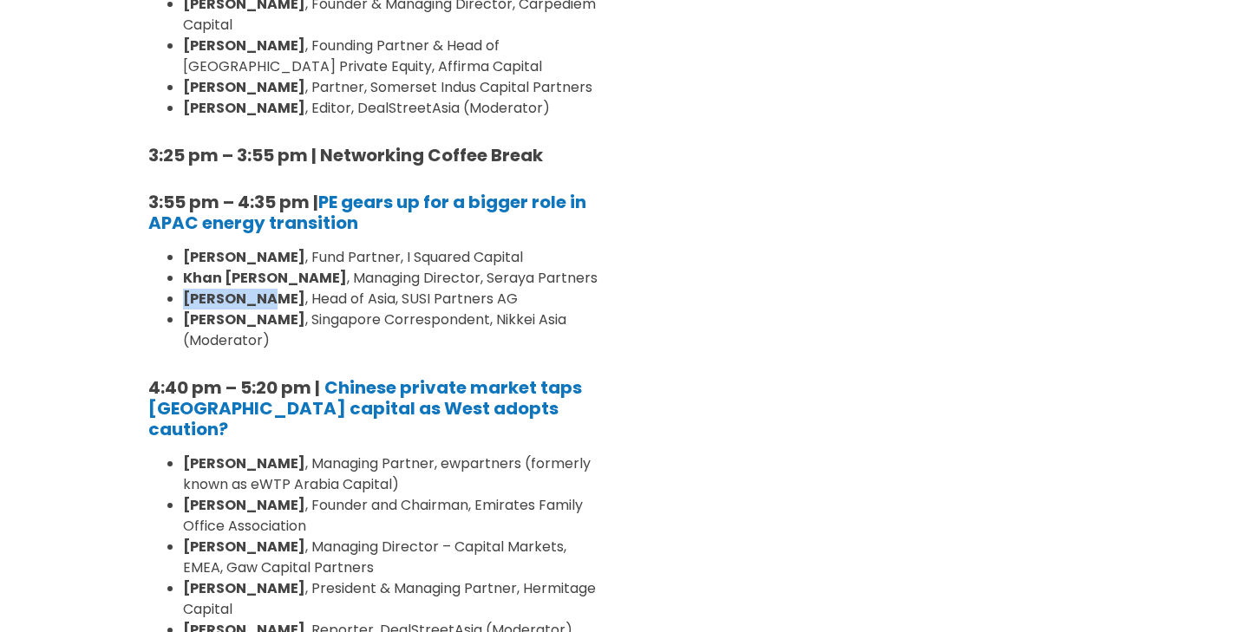
drag, startPoint x: 187, startPoint y: 254, endPoint x: 282, endPoint y: 251, distance: 94.5
click at [282, 289] on li "[PERSON_NAME] , Head of Asia, SUSI Partners AG" at bounding box center [391, 299] width 416 height 21
copy strong "[PERSON_NAME]"
